Goal: Information Seeking & Learning: Learn about a topic

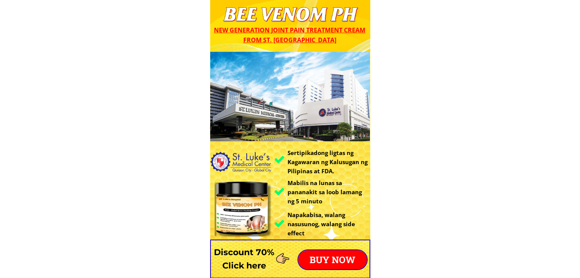
drag, startPoint x: 0, startPoint y: 0, endPoint x: 425, endPoint y: 74, distance: 431.3
drag, startPoint x: 459, startPoint y: 0, endPoint x: 467, endPoint y: 81, distance: 81.6
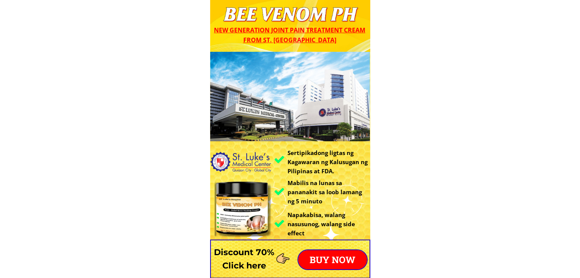
drag, startPoint x: 370, startPoint y: 220, endPoint x: 402, endPoint y: 164, distance: 63.8
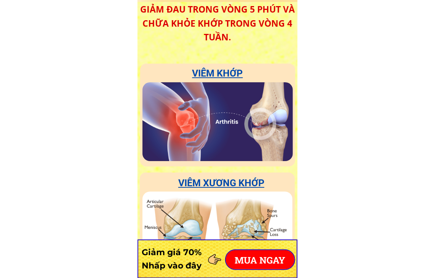
scroll to position [2014, 0]
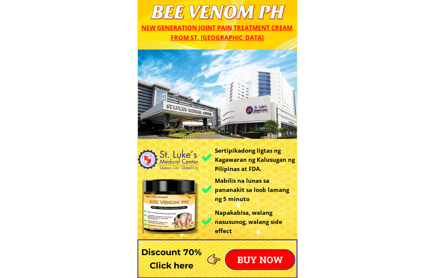
scroll to position [0, 0]
